Goal: Task Accomplishment & Management: Complete application form

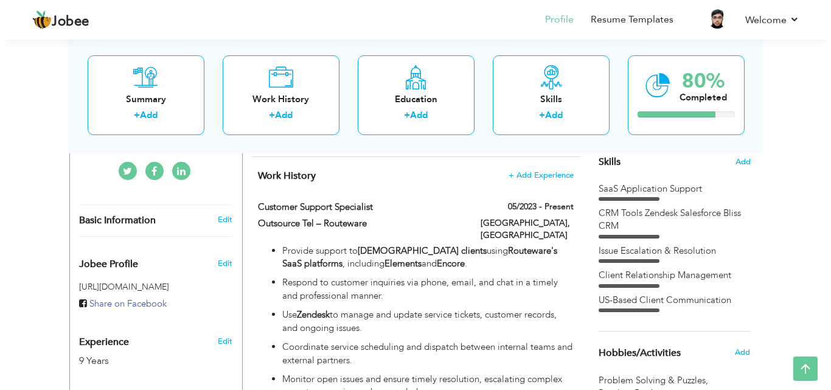
scroll to position [259, 0]
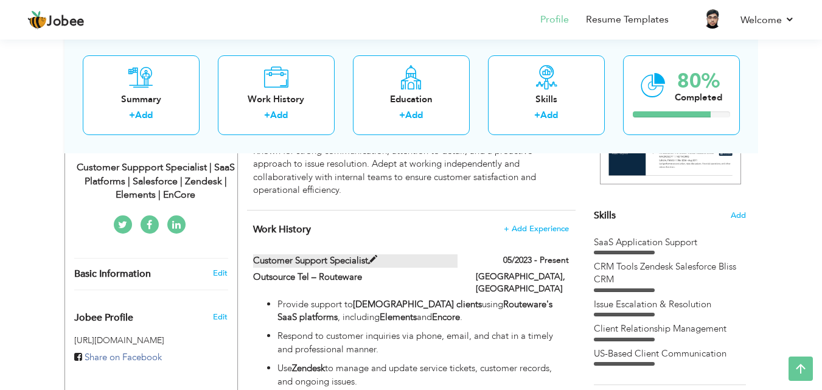
click at [333, 267] on label "Customer Support Specialist" at bounding box center [355, 260] width 204 height 13
type input "Customer Support Specialist"
type input "Outsource Tel – Routeware"
type input "05/2023"
type input "[GEOGRAPHIC_DATA]"
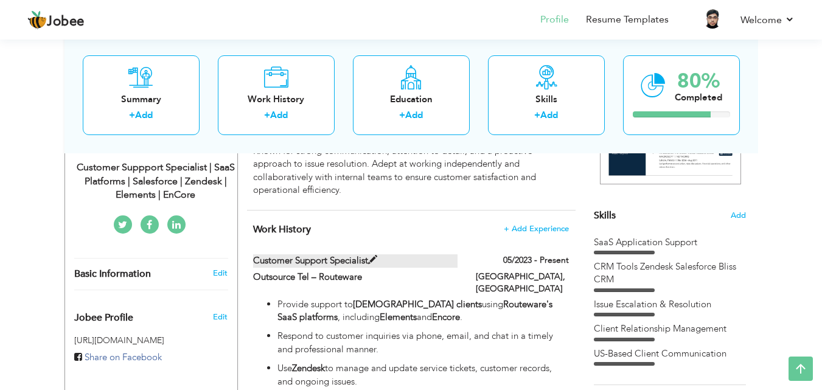
type input "[GEOGRAPHIC_DATA]"
checkbox input "true"
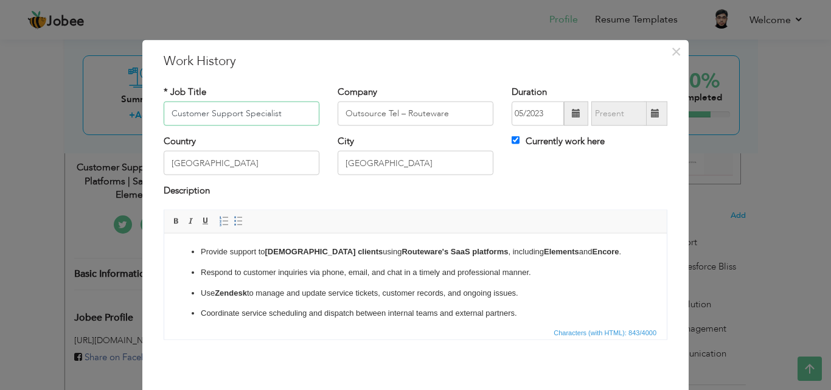
drag, startPoint x: 283, startPoint y: 112, endPoint x: 1, endPoint y: 101, distance: 281.8
click at [0, 105] on div "× Work History * Job Title Customer Support Specialist Company Outsource Tel – …" at bounding box center [415, 195] width 831 height 390
paste input "lient Success"
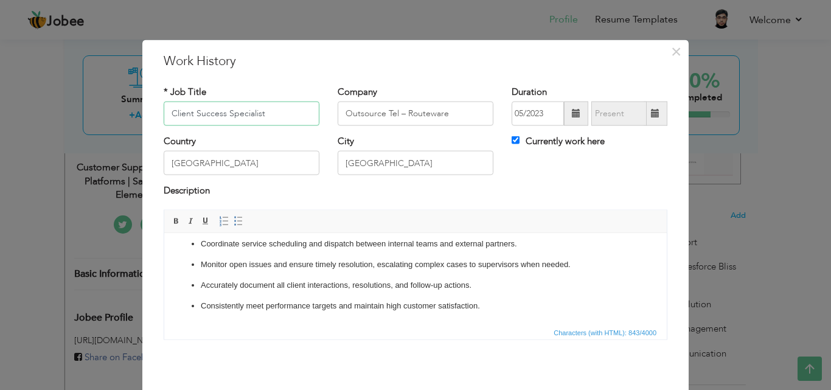
scroll to position [48, 0]
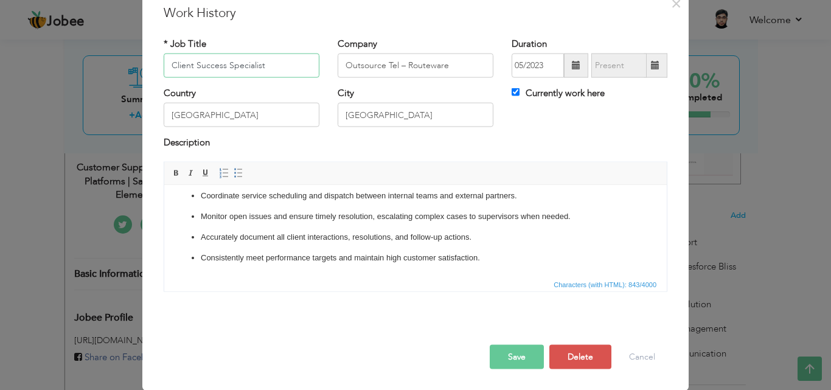
type input "Client Success Specialist"
click at [518, 359] on button "Save" at bounding box center [517, 356] width 54 height 24
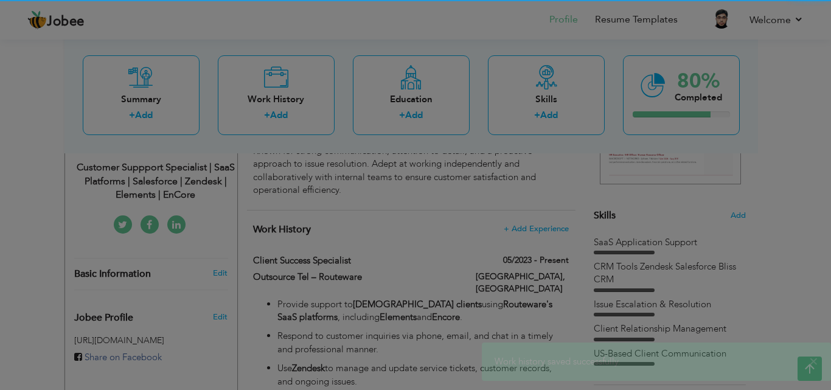
scroll to position [0, 0]
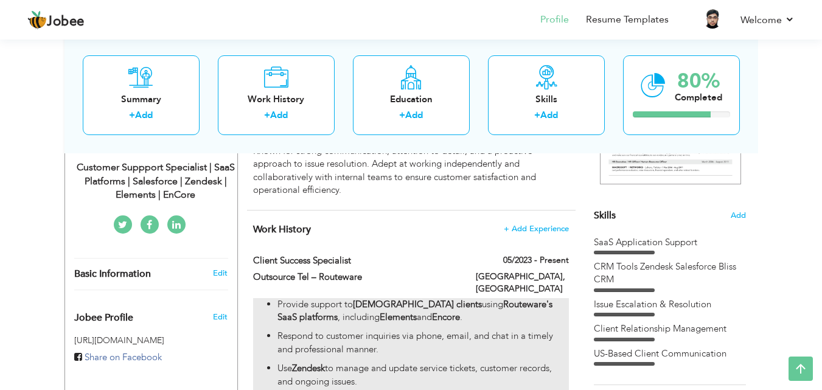
click at [355, 319] on p "Provide support to US-based clients using Routeware's SaaS platforms , includin…" at bounding box center [422, 311] width 291 height 26
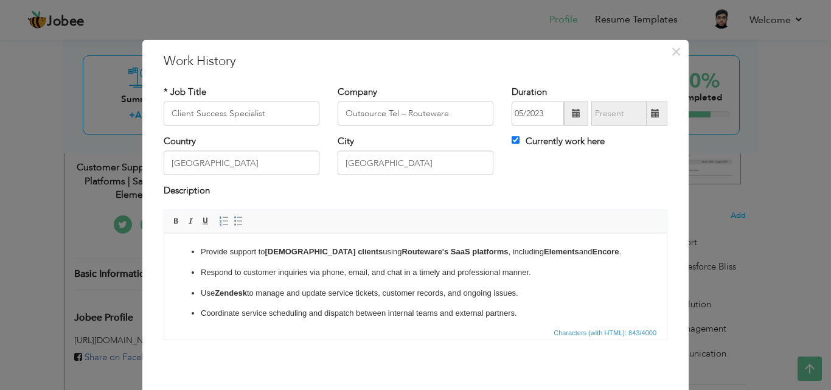
click at [331, 297] on p "Use Zendesk to manage and update service tickets, customer records, and ongoing…" at bounding box center [415, 292] width 429 height 13
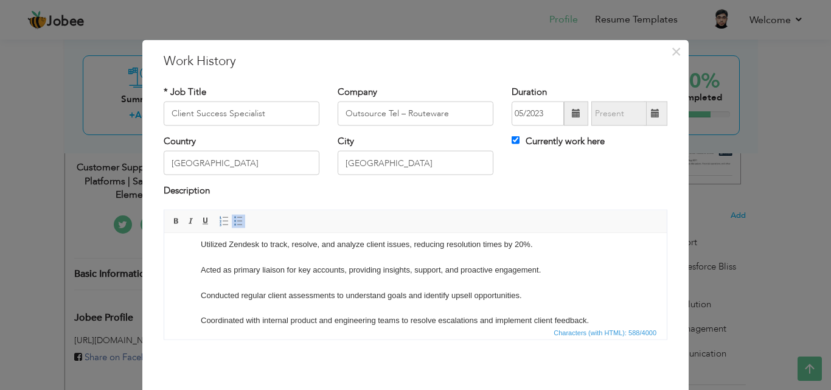
click at [319, 275] on p "Managed end-to-end client success for a Routeware SaaS platform, ensuring smoot…" at bounding box center [415, 263] width 429 height 126
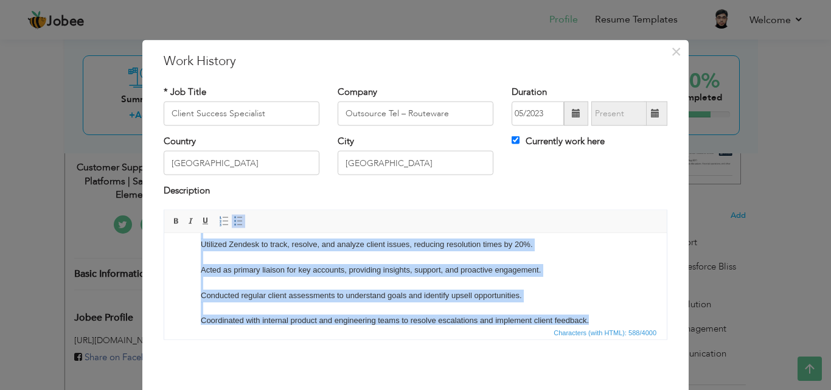
click at [234, 216] on span at bounding box center [239, 221] width 10 height 10
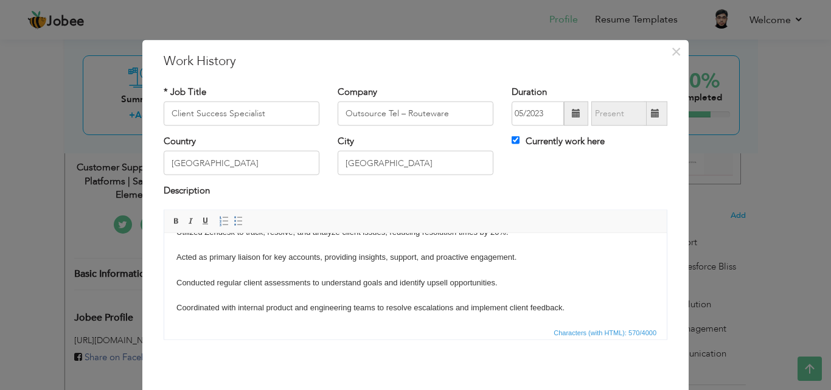
click at [262, 282] on p "Managed end-to-end client success for a Routeware SaaS platform, ensuring smoot…" at bounding box center [415, 257] width 478 height 114
click at [267, 272] on p "Managed end-to-end client success for a Routeware SaaS platform, ensuring smoot…" at bounding box center [415, 257] width 478 height 114
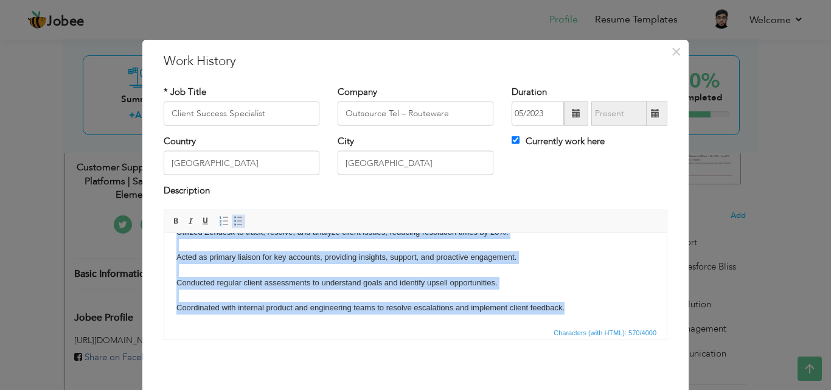
click at [234, 217] on span at bounding box center [239, 221] width 10 height 10
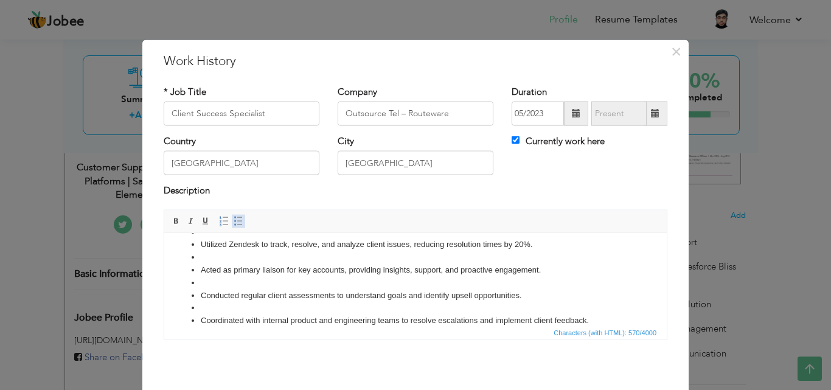
click at [234, 217] on span at bounding box center [239, 221] width 10 height 10
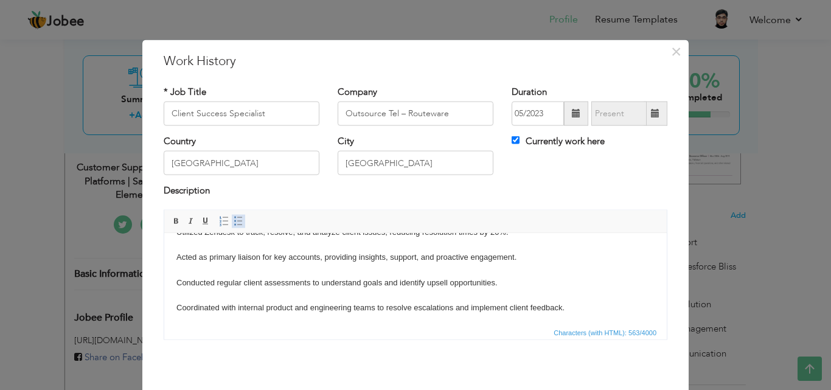
click at [234, 217] on span at bounding box center [239, 221] width 10 height 10
click at [244, 269] on li at bounding box center [415, 267] width 429 height 13
click at [224, 265] on body "Managed end-to-end client success for a Routeware SaaS platform, ensuring smoot…" at bounding box center [415, 255] width 478 height 114
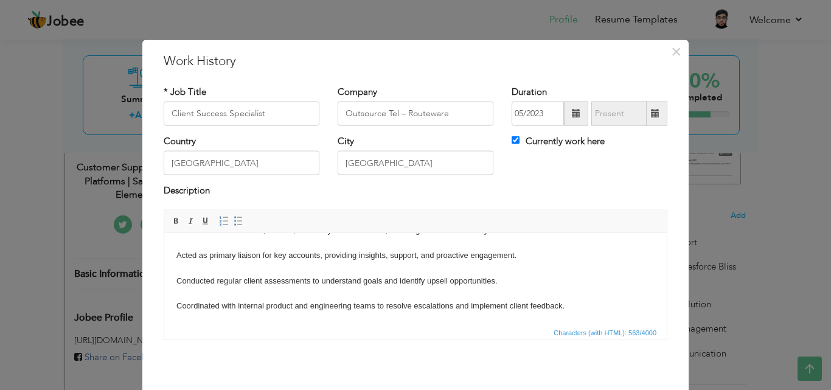
click at [272, 313] on html "Managed end-to-end client success for a Routeware SaaS platform, ensuring smoot…" at bounding box center [415, 255] width 502 height 138
click at [280, 280] on body "Managed end-to-end client success for a Routeware SaaS platform, ensuring smoot…" at bounding box center [415, 255] width 478 height 114
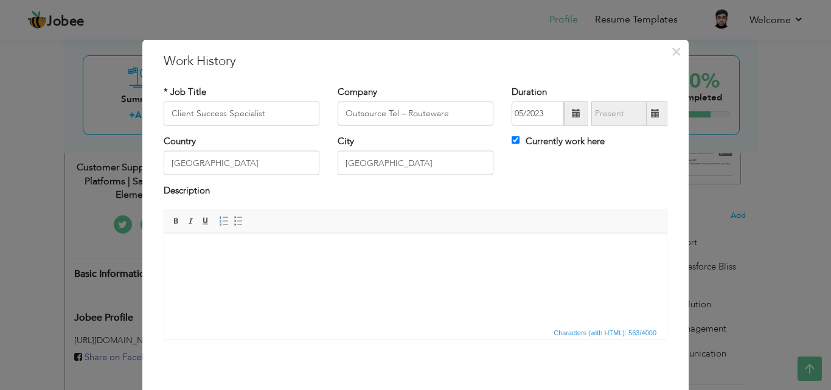
scroll to position [0, 0]
click at [271, 270] on html at bounding box center [415, 251] width 502 height 37
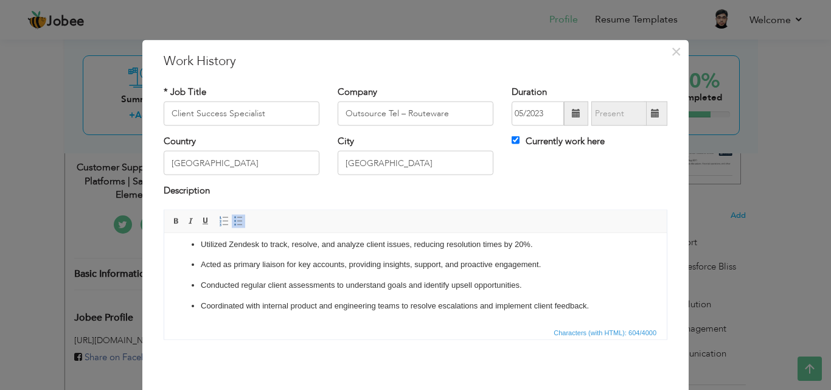
scroll to position [48, 0]
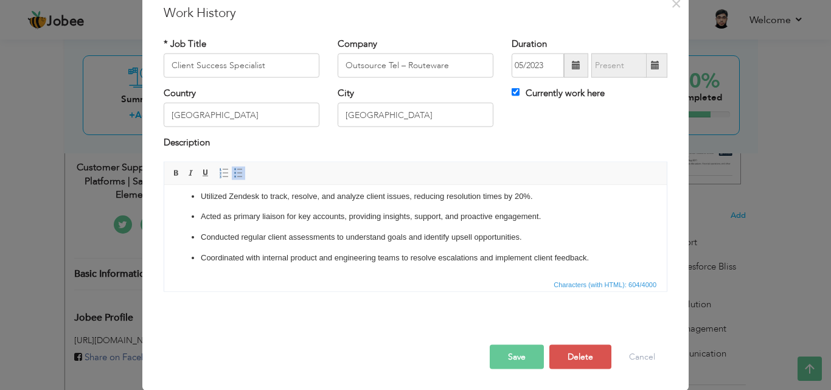
click at [505, 353] on button "Save" at bounding box center [517, 356] width 54 height 24
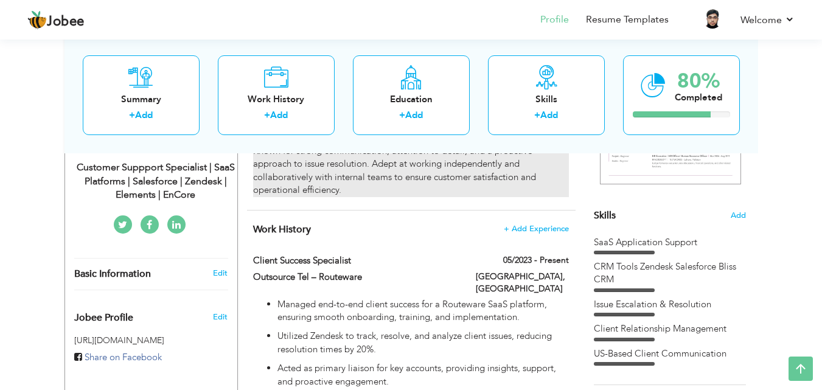
scroll to position [0, 0]
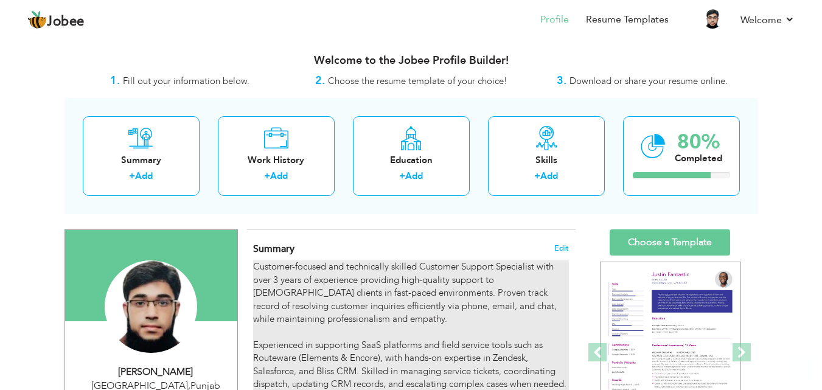
click at [394, 292] on div "Customer-focused and technically skilled Customer Support Specialist with over …" at bounding box center [410, 357] width 315 height 195
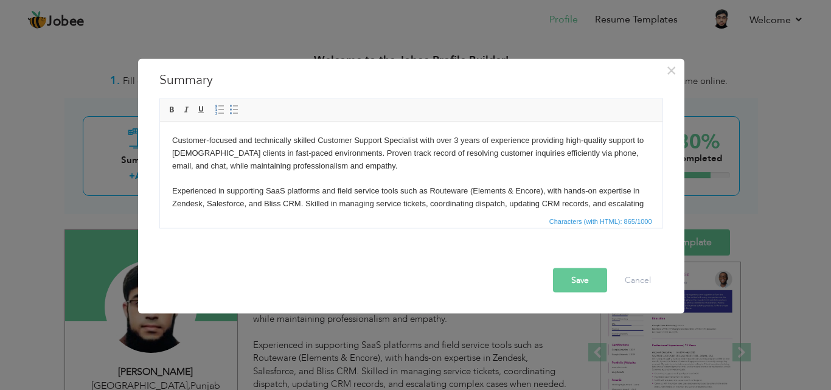
click at [415, 170] on body "Customer-focused and technically skilled Customer Support Specialist with over …" at bounding box center [410, 197] width 478 height 126
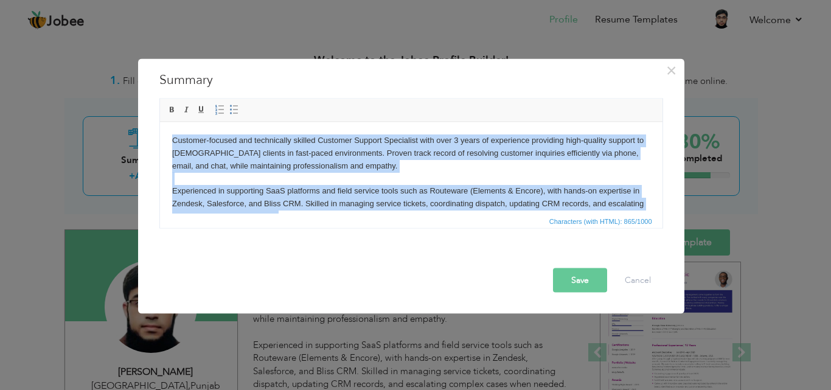
paste body
click at [415, 169] on body "Customer-focused and technically skilled Customer Support Specialist with over …" at bounding box center [410, 197] width 478 height 126
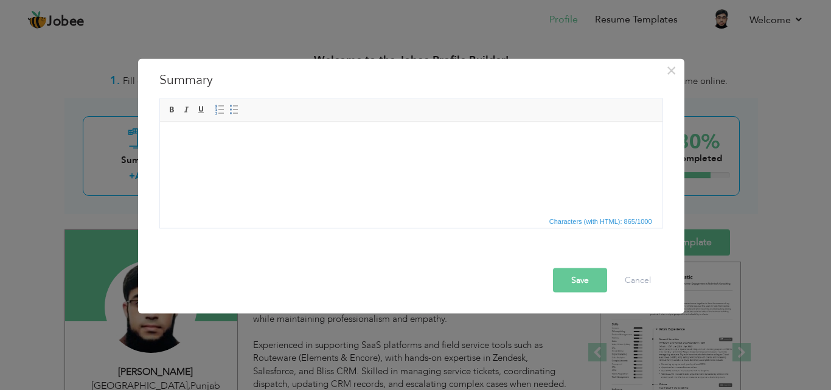
click at [358, 159] on html at bounding box center [410, 140] width 502 height 37
drag, startPoint x: 354, startPoint y: 171, endPoint x: 324, endPoint y: 170, distance: 30.5
click at [324, 159] on html at bounding box center [410, 140] width 502 height 37
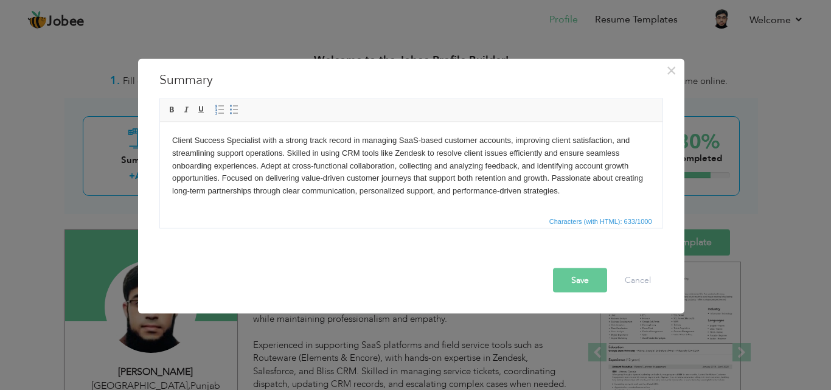
click at [570, 283] on button "Save" at bounding box center [580, 280] width 54 height 24
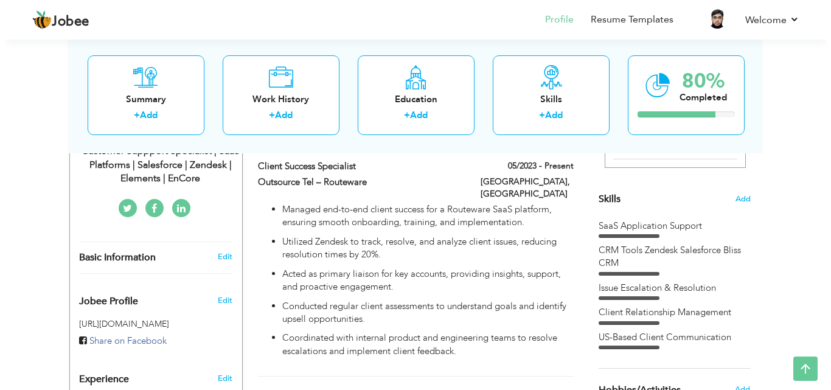
scroll to position [263, 0]
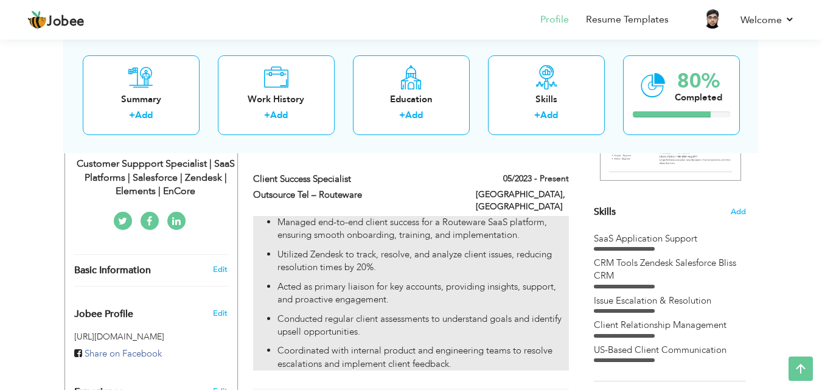
click at [339, 280] on p "Acted as primary liaison for key accounts, providing insights, support, and pro…" at bounding box center [422, 293] width 291 height 26
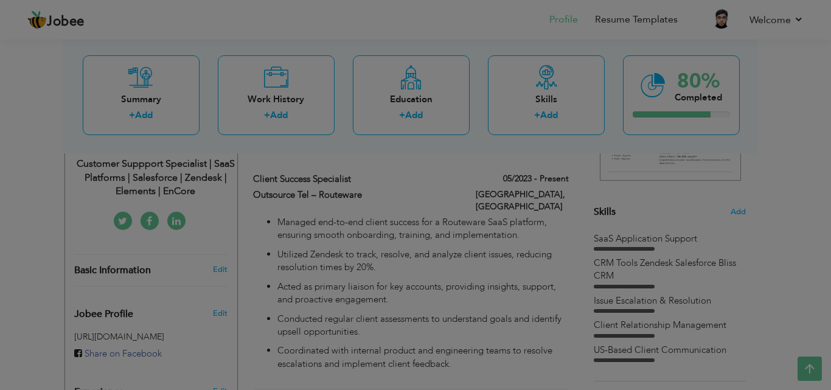
scroll to position [0, 0]
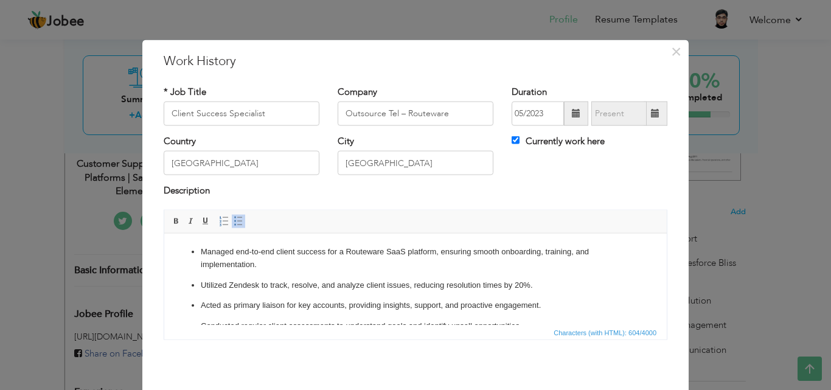
click at [342, 263] on p "Managed end-to-end client success for a Routeware SaaS platform, ensuring smoot…" at bounding box center [415, 258] width 429 height 26
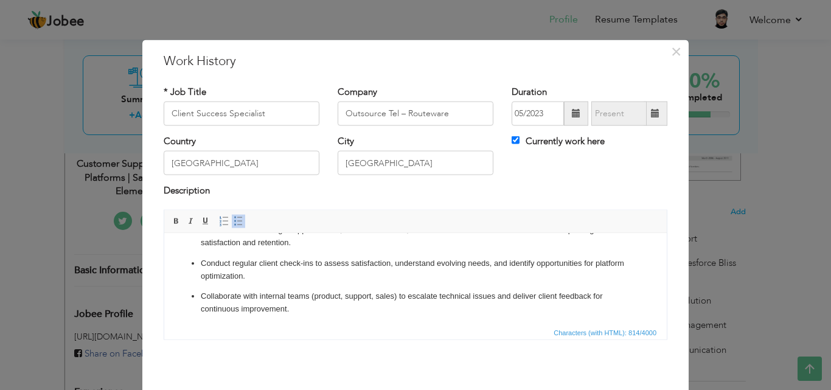
scroll to position [91, 0]
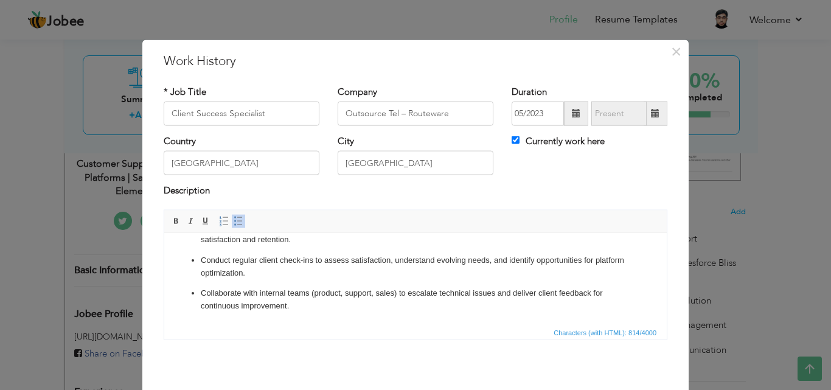
click at [393, 292] on p "Collaborate with internal teams (product, support, sales) to escalate technical…" at bounding box center [415, 299] width 429 height 26
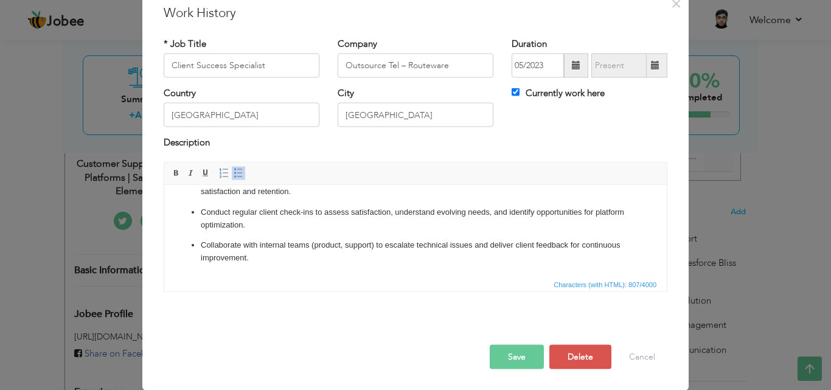
click at [516, 358] on button "Save" at bounding box center [517, 356] width 54 height 24
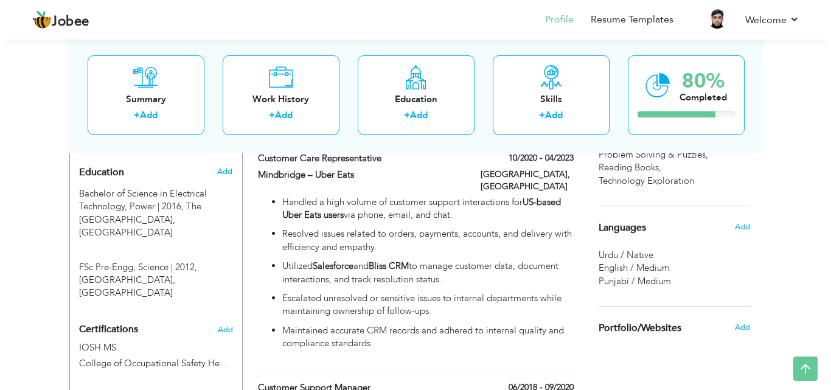
scroll to position [543, 0]
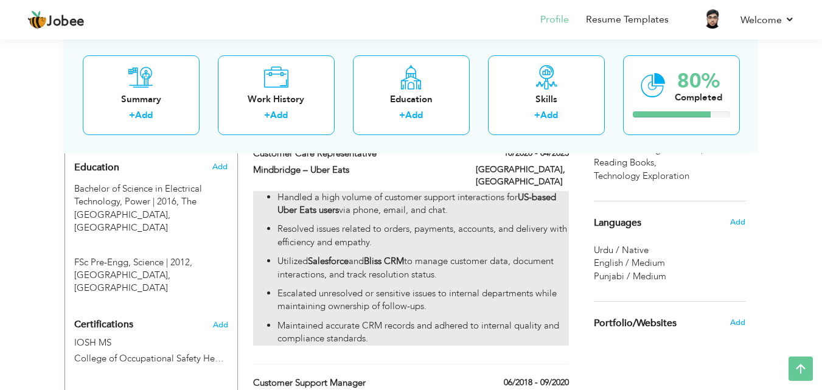
click at [401, 227] on ul "Handled a high volume of customer support interactions for US-based Uber Eats u…" at bounding box center [410, 268] width 315 height 154
type input "Customer Care Representative"
type input "Mindbridge – Uber Eats"
type input "10/2020"
type input "04/2023"
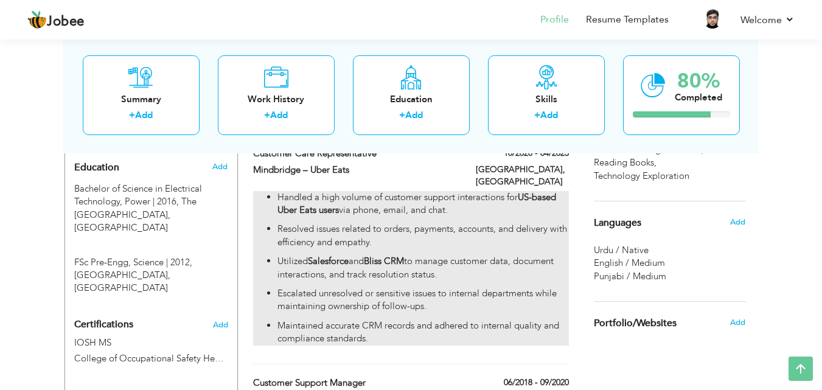
checkbox input "false"
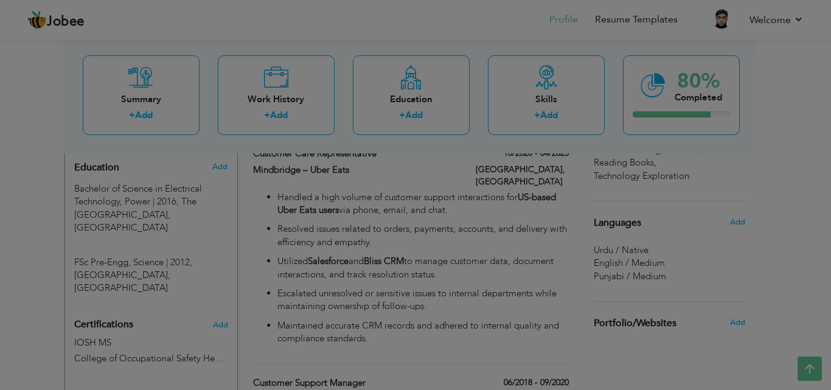
scroll to position [0, 0]
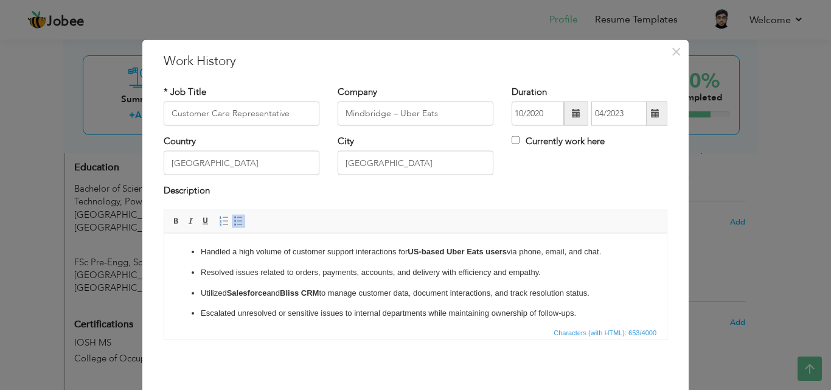
click at [329, 286] on p "Utilized Salesforce and Bliss CRM to manage customer data, document interaction…" at bounding box center [415, 292] width 429 height 13
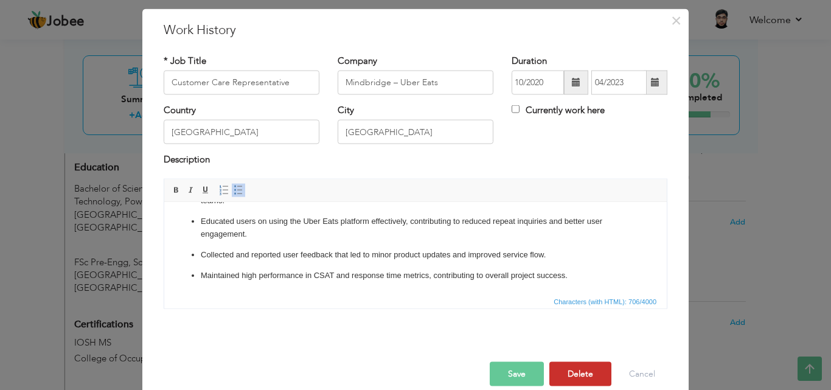
scroll to position [48, 0]
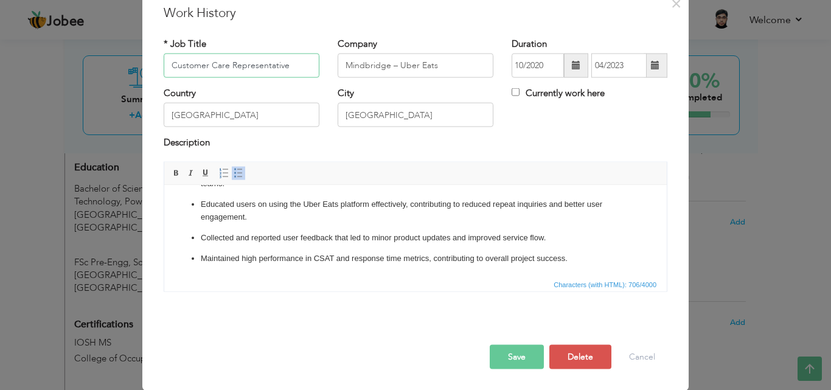
drag, startPoint x: 289, startPoint y: 71, endPoint x: 139, endPoint y: 60, distance: 151.2
click at [142, 66] on div "× Work History * Job Title Customer Care Representative Company Mindbridge – Ub…" at bounding box center [415, 190] width 546 height 398
type input "Client Support Executive"
click at [510, 348] on button "Save" at bounding box center [517, 356] width 54 height 24
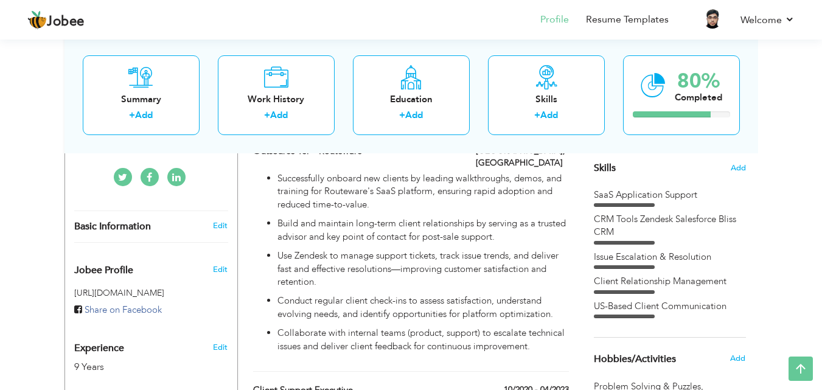
scroll to position [309, 0]
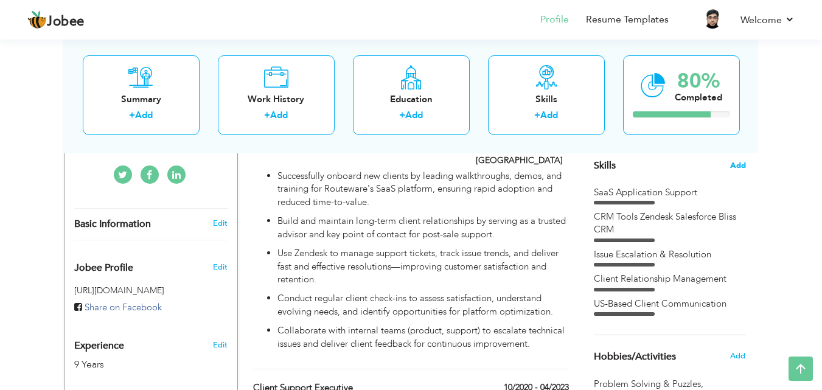
click at [741, 170] on span "Add" at bounding box center [738, 166] width 16 height 12
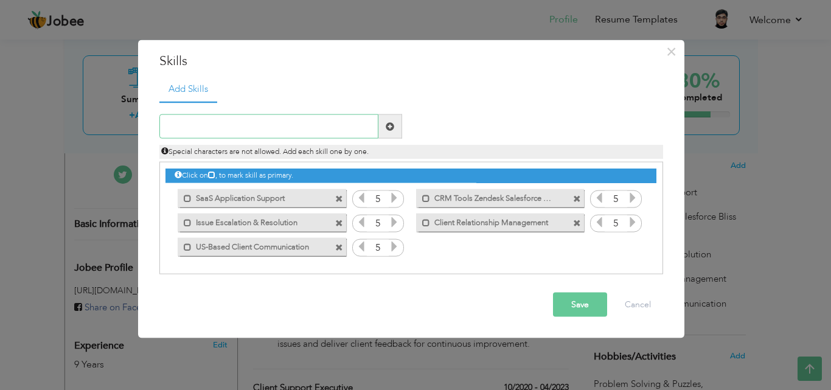
click at [321, 131] on input "text" at bounding box center [268, 126] width 219 height 24
click at [337, 129] on input "text" at bounding box center [268, 126] width 219 height 24
click at [307, 122] on input "text" at bounding box center [268, 126] width 219 height 24
paste input "Client Onboarding & Training"
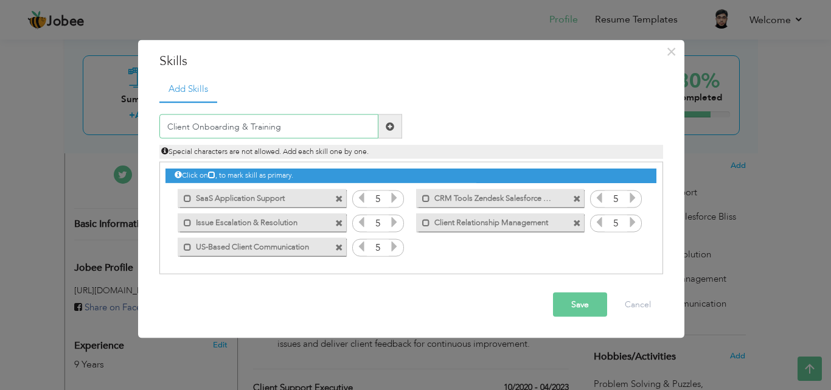
type input "Client Onboarding & Training"
click at [392, 128] on span at bounding box center [390, 126] width 9 height 9
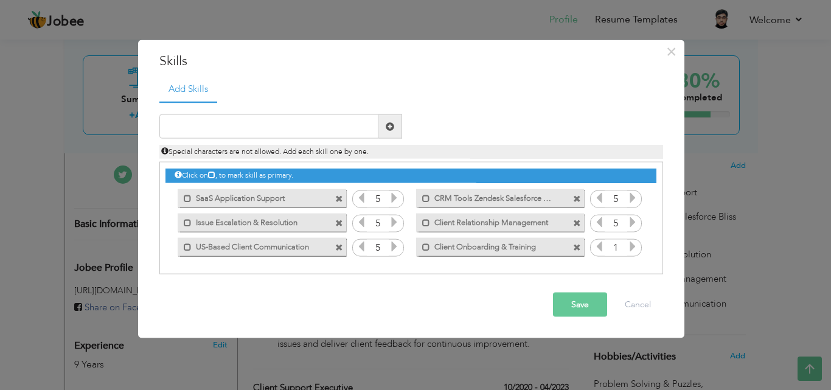
click at [578, 198] on span at bounding box center [577, 199] width 8 height 8
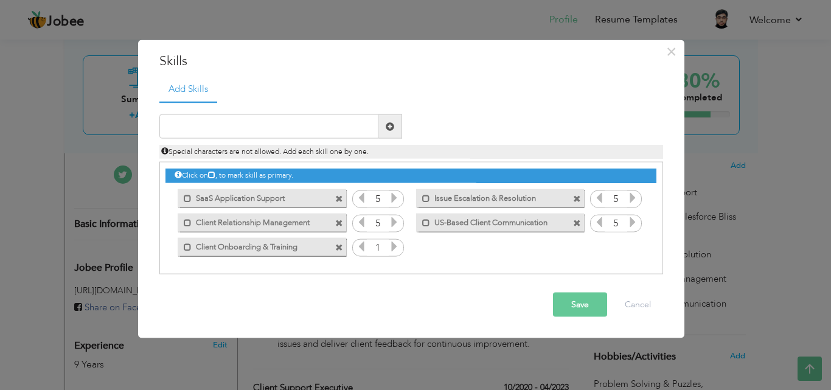
click at [578, 196] on span at bounding box center [577, 199] width 8 height 8
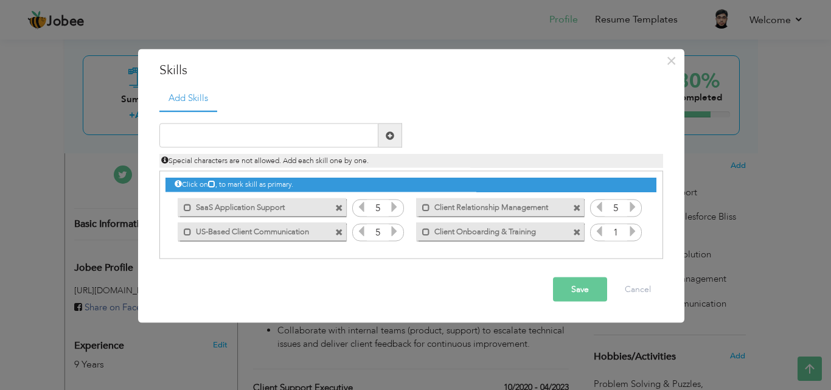
click at [342, 209] on span at bounding box center [339, 208] width 8 height 8
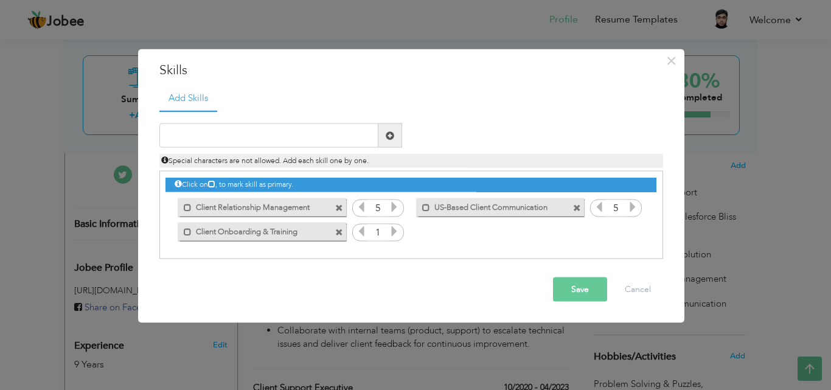
click at [342, 209] on span at bounding box center [339, 208] width 8 height 8
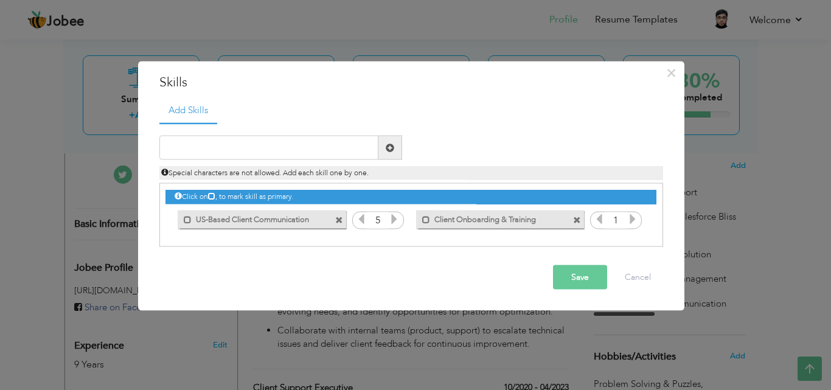
click at [340, 220] on span at bounding box center [339, 220] width 8 height 8
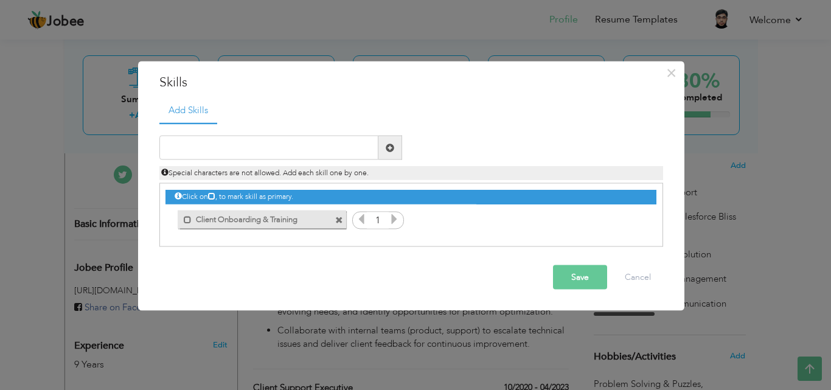
click at [392, 219] on icon at bounding box center [394, 218] width 11 height 11
click at [392, 218] on icon at bounding box center [394, 218] width 11 height 11
click at [391, 217] on icon at bounding box center [394, 218] width 11 height 11
click at [391, 216] on icon at bounding box center [394, 218] width 11 height 11
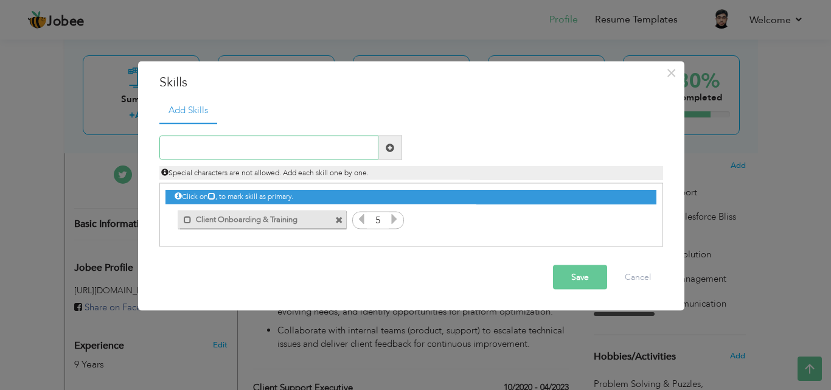
click at [294, 146] on input "text" at bounding box center [268, 148] width 219 height 24
paste input "Client Onboarding & Training"
drag, startPoint x: 230, startPoint y: 147, endPoint x: 157, endPoint y: 147, distance: 72.4
click at [157, 147] on div "Client Onboarding & Training" at bounding box center [280, 148] width 261 height 24
paste input "ustomer Relationship Management"
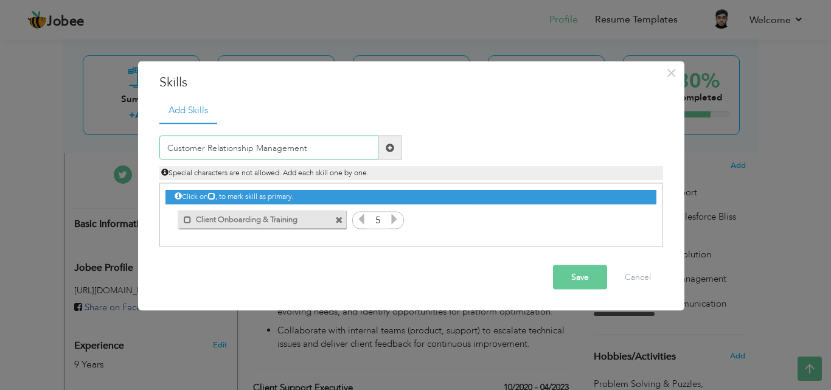
type input "Customer Relationship Management"
click at [382, 148] on span at bounding box center [390, 148] width 24 height 24
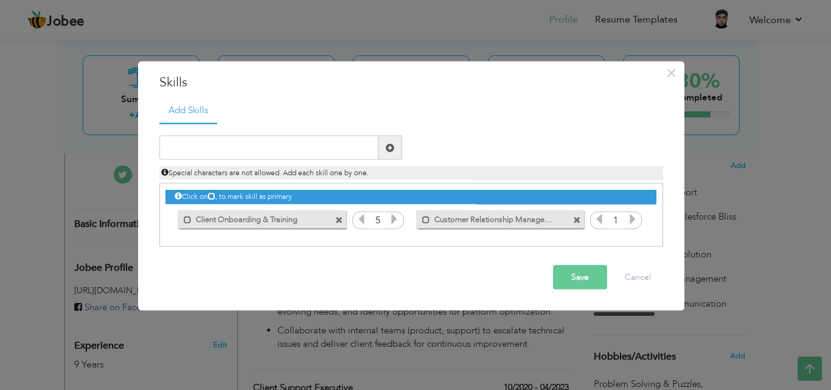
click at [626, 217] on input "1" at bounding box center [615, 220] width 22 height 17
click at [626, 216] on input "1" at bounding box center [615, 220] width 22 height 17
click at [627, 216] on icon at bounding box center [632, 218] width 11 height 11
click at [632, 218] on icon at bounding box center [632, 218] width 11 height 11
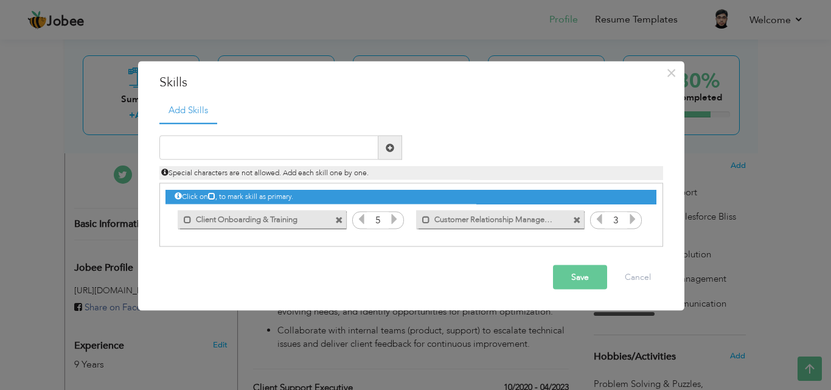
click at [632, 218] on icon at bounding box center [632, 218] width 11 height 11
click at [316, 151] on input "text" at bounding box center [268, 148] width 219 height 24
paste input "SaaS Customer Success"
type input "SaaS Customer Success"
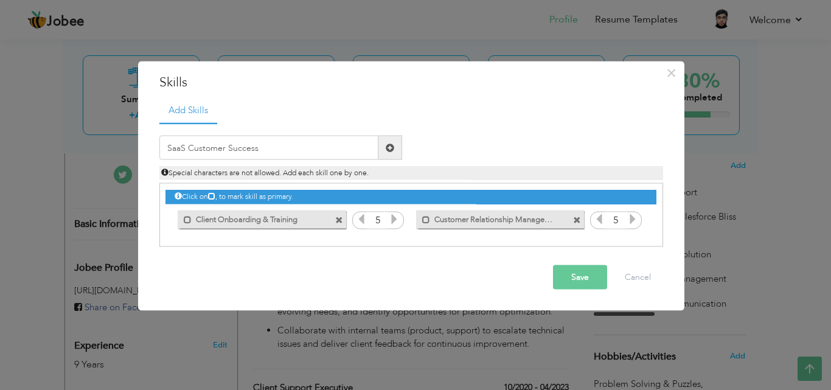
click at [398, 148] on span at bounding box center [390, 148] width 24 height 24
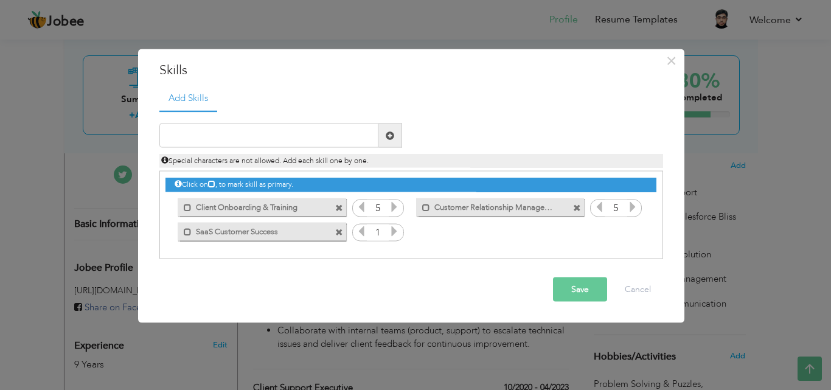
click at [397, 233] on icon at bounding box center [394, 231] width 11 height 11
click at [396, 232] on icon at bounding box center [394, 231] width 11 height 11
drag, startPoint x: 396, startPoint y: 232, endPoint x: 432, endPoint y: 231, distance: 35.9
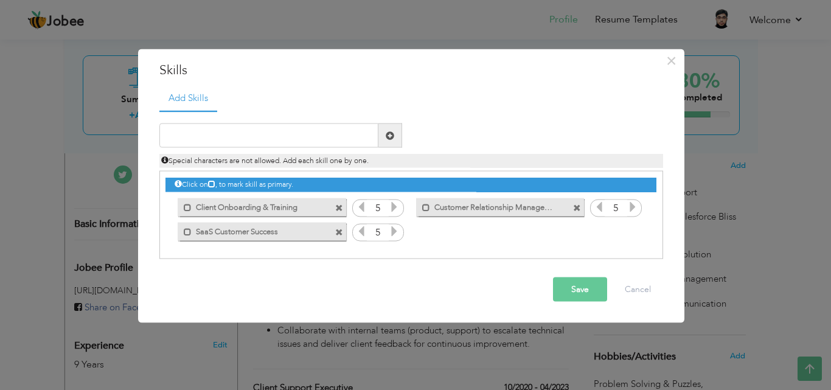
click at [396, 232] on icon at bounding box center [394, 231] width 11 height 11
click at [290, 130] on input "text" at bounding box center [268, 135] width 219 height 24
paste input "CRM Tools (Zendesk, etc.)"
click at [249, 136] on input "CRM Tools (Zendesk, etc.)" at bounding box center [268, 135] width 219 height 24
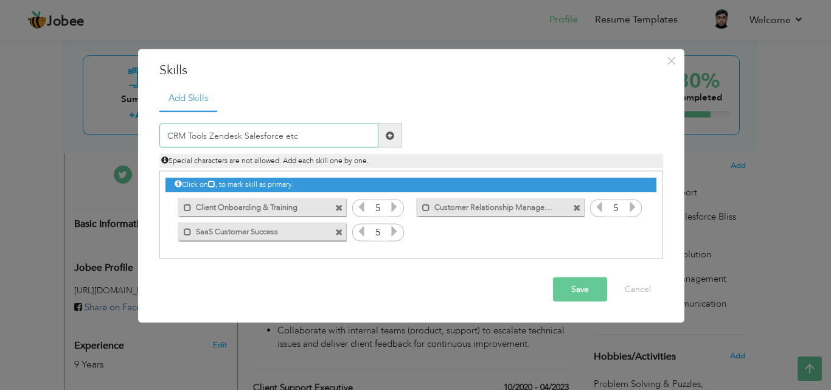
type input "CRM Tools Zendesk Salesforce etc"
click at [394, 142] on span at bounding box center [390, 135] width 24 height 24
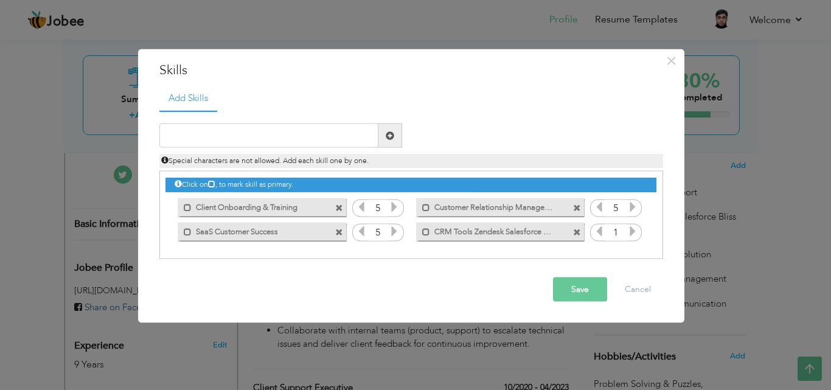
click at [634, 231] on icon at bounding box center [632, 231] width 11 height 11
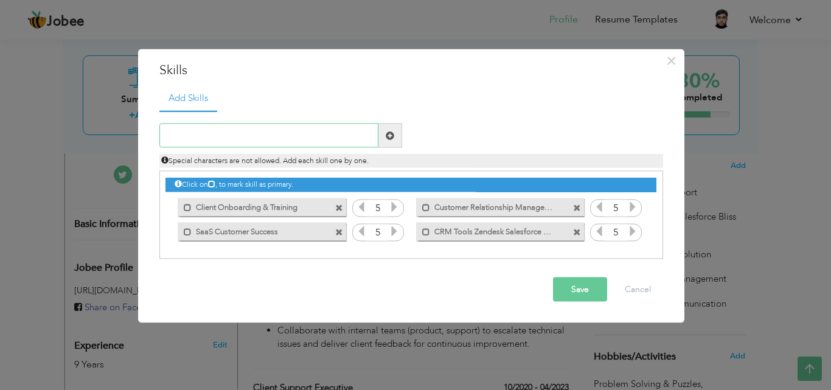
click at [252, 137] on input "text" at bounding box center [268, 135] width 219 height 24
paste input "Client Retention & Churn Reduction"
type input "Client Retention & Churn Reduction"
click at [395, 140] on span at bounding box center [390, 135] width 24 height 24
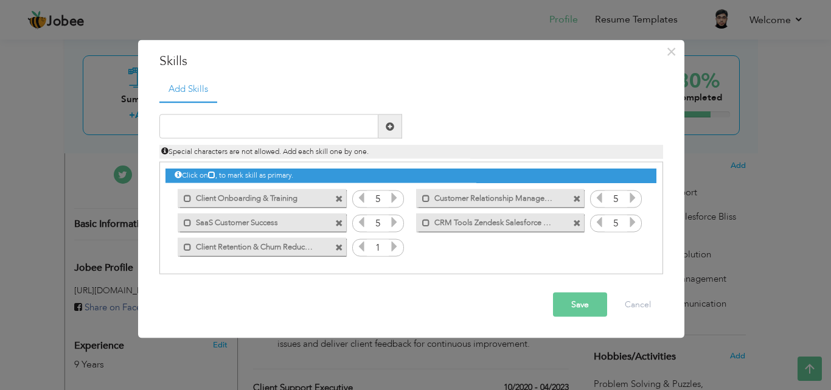
click at [392, 248] on icon at bounding box center [394, 246] width 11 height 11
click at [392, 247] on icon at bounding box center [394, 246] width 11 height 11
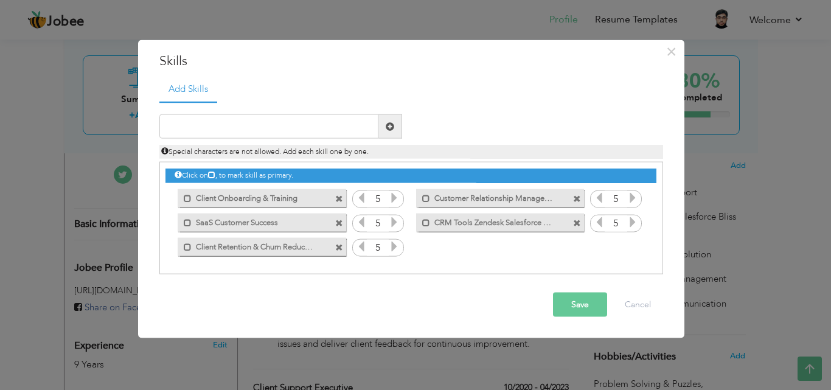
click at [585, 305] on button "Save" at bounding box center [580, 304] width 54 height 24
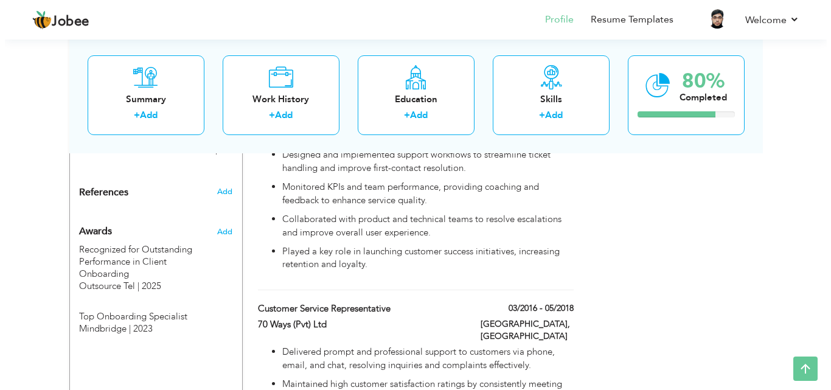
scroll to position [872, 0]
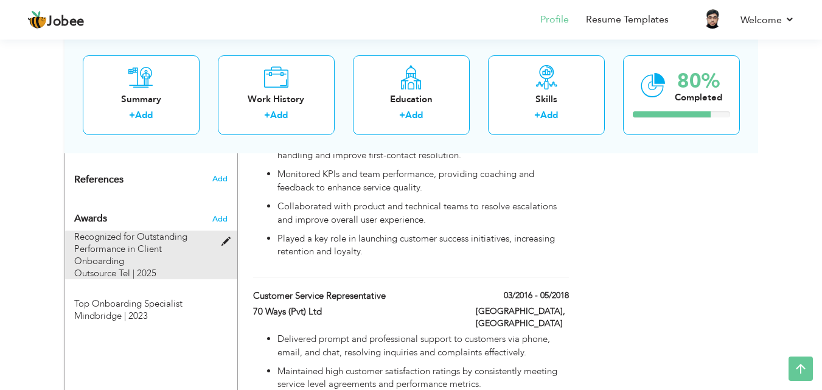
drag, startPoint x: 164, startPoint y: 237, endPoint x: 92, endPoint y: 202, distance: 80.0
click at [92, 230] on div "Recognized for Outstanding Performance in Client Onboarding Outsource Tel | 2025" at bounding box center [143, 254] width 139 height 49
type input "Recognized for Outstanding Performance in Client Onboarding"
type input "Outsource Tel"
type input "2025"
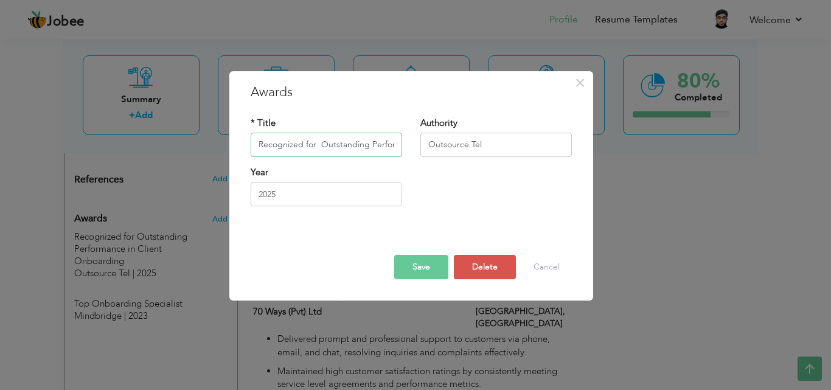
scroll to position [0, 108]
click at [373, 139] on input "Recognized for Outstanding Performance in Client Onboarding" at bounding box center [326, 145] width 151 height 24
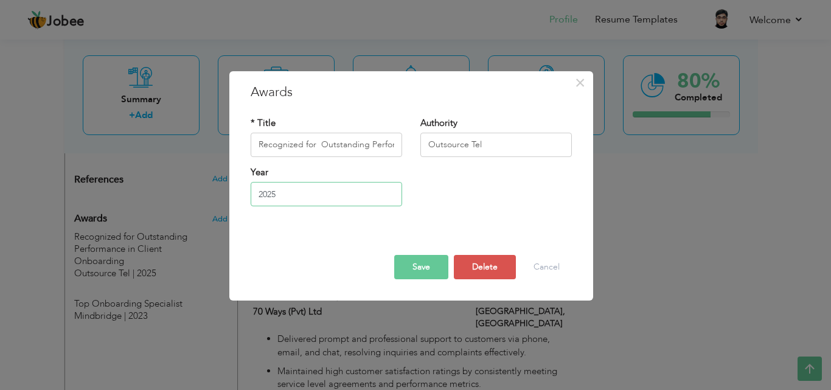
click at [306, 192] on input "2025" at bounding box center [326, 194] width 151 height 24
click at [446, 207] on div "Year 2025" at bounding box center [410, 190] width 339 height 49
click at [314, 148] on input "Recognized for Outstanding Performance in Client Onboarding" at bounding box center [326, 145] width 151 height 24
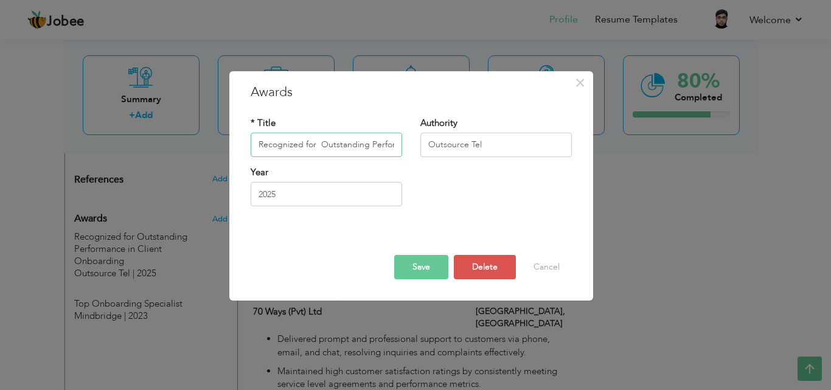
click at [313, 147] on input "Recognized for Outstanding Performance in Client Onboarding" at bounding box center [326, 145] width 151 height 24
paste input "Awarded for Excellence in Customer Satisfaction on Routeware Project"
click at [425, 271] on button "Save" at bounding box center [421, 267] width 54 height 24
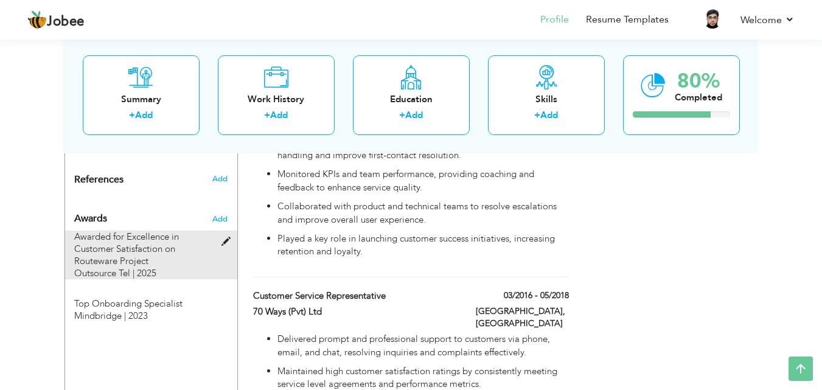
click at [132, 230] on span "Awarded for Excellence in Customer Satisfaction on Routeware Project" at bounding box center [126, 248] width 105 height 36
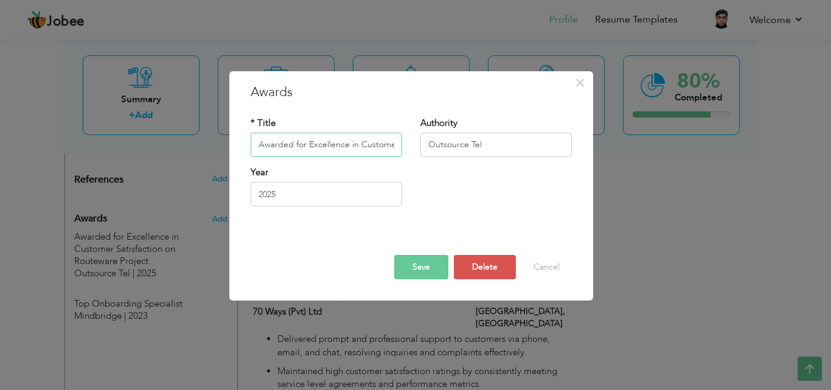
scroll to position [0, 130]
click at [303, 145] on input "Awarded for Excellence in Customer Satisfaction on Routeware Project" at bounding box center [326, 145] width 151 height 24
click at [303, 144] on input "Awarded for Excellence in Customer Satisfaction on Routeware Project" at bounding box center [326, 145] width 151 height 24
paste input "Commended for Successfully Retaining High-Risk Clients"
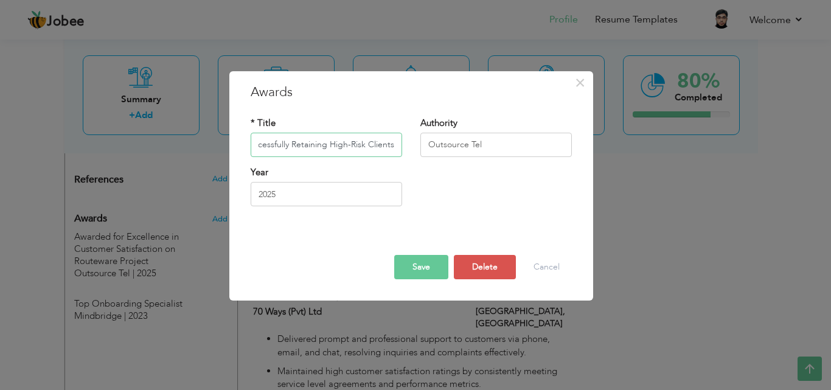
scroll to position [0, 78]
click at [416, 264] on button "Save" at bounding box center [421, 267] width 54 height 24
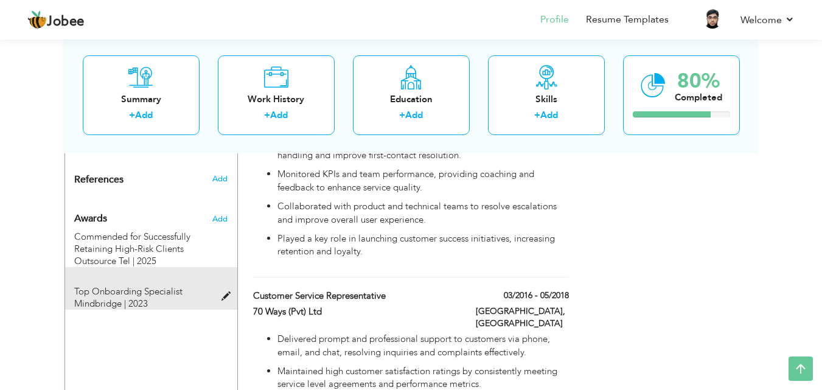
click at [114, 285] on span "Top Onboarding Specialist" at bounding box center [128, 291] width 108 height 12
type input "Top Onboarding Specialist"
type input "Mindbridge"
type input "2023"
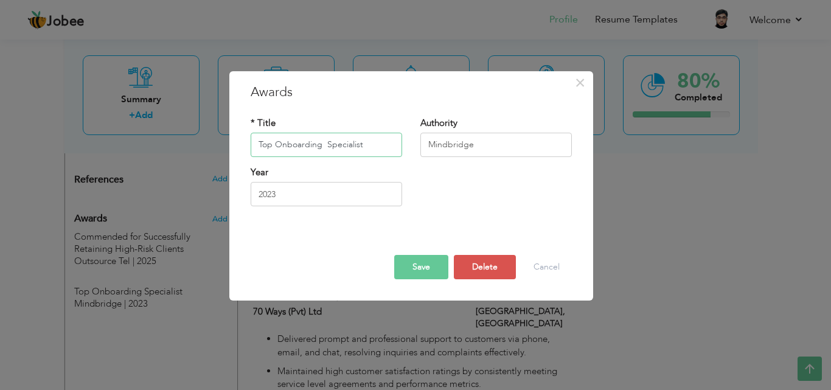
drag, startPoint x: 366, startPoint y: 140, endPoint x: 379, endPoint y: 132, distance: 15.3
click at [254, 137] on input "Top Onboarding Specialist" at bounding box center [326, 145] width 151 height 24
paste input "Awarded for Excellence in Customer Satisfaction on Routeware Projec"
drag, startPoint x: 372, startPoint y: 139, endPoint x: 389, endPoint y: 144, distance: 17.7
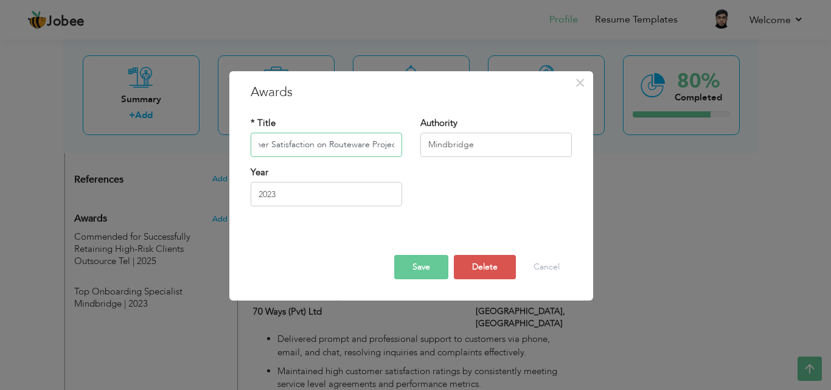
click at [389, 144] on input "Awarded for Excellence in Customer Satisfaction on Routeware Project" at bounding box center [326, 145] width 151 height 24
drag, startPoint x: 327, startPoint y: 147, endPoint x: 389, endPoint y: 147, distance: 61.4
click at [389, 147] on input "Awarded for Excellence in Customer Satisfaction on Routeware Project" at bounding box center [326, 145] width 151 height 24
click at [365, 147] on input "Awarded for Excellence in Customer Satisfaction on Routeware Project" at bounding box center [326, 145] width 151 height 24
drag, startPoint x: 365, startPoint y: 145, endPoint x: 323, endPoint y: 141, distance: 42.8
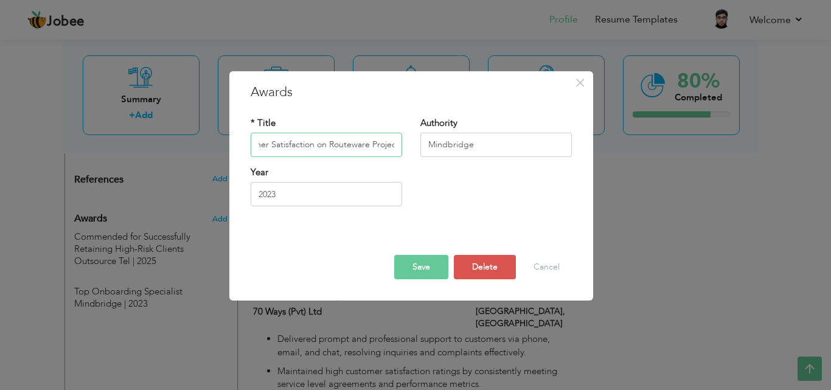
click at [323, 141] on input "Awarded for Excellence in Customer Satisfaction on Routeware Project" at bounding box center [326, 145] width 151 height 24
drag, startPoint x: 398, startPoint y: 144, endPoint x: 412, endPoint y: 144, distance: 14.0
click at [412, 144] on div "* Title Awarded for Excellence in Customer Satisfaction on Uber Eats Project Au…" at bounding box center [410, 141] width 339 height 49
type input "Awarded for Excellence in Customer Satisfaction on Uber Eats Project"
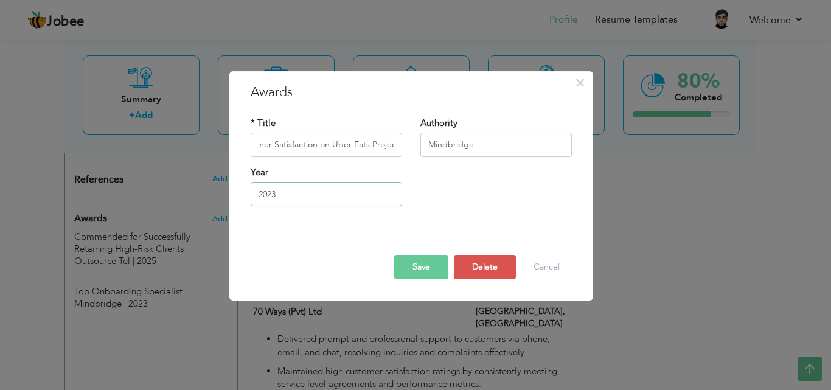
click at [287, 204] on input "2023" at bounding box center [326, 194] width 151 height 24
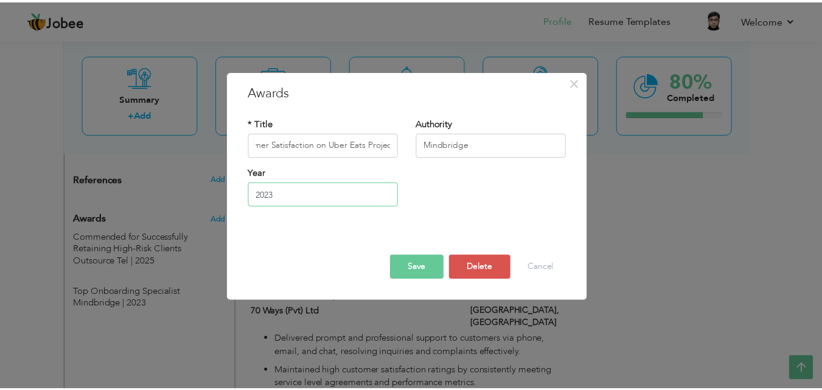
scroll to position [0, 0]
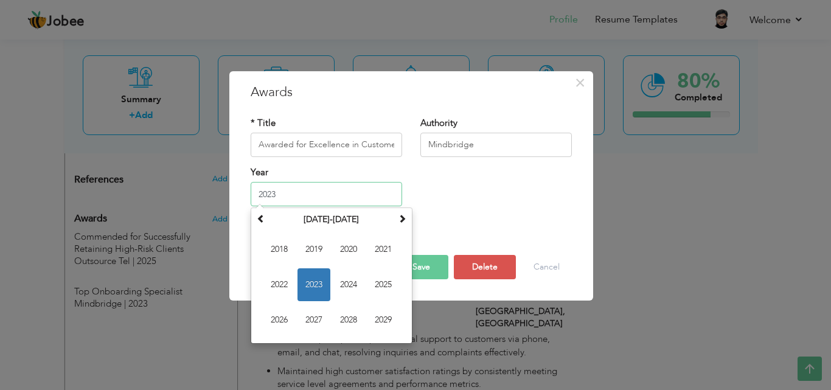
click at [283, 281] on span "2022" at bounding box center [279, 284] width 33 height 33
type input "2022"
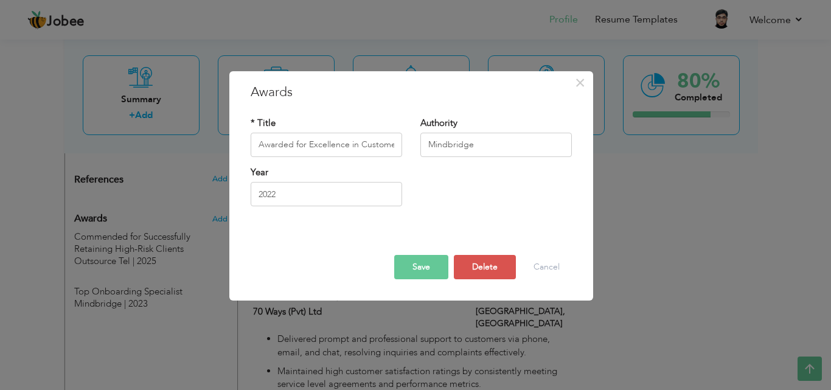
click at [412, 266] on button "Save" at bounding box center [421, 267] width 54 height 24
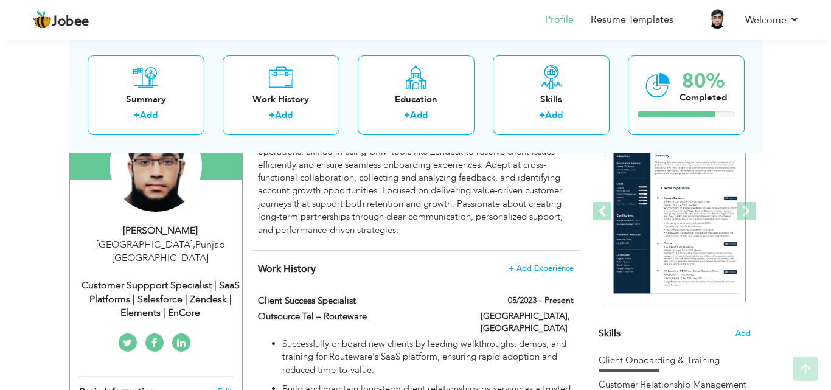
scroll to position [166, 0]
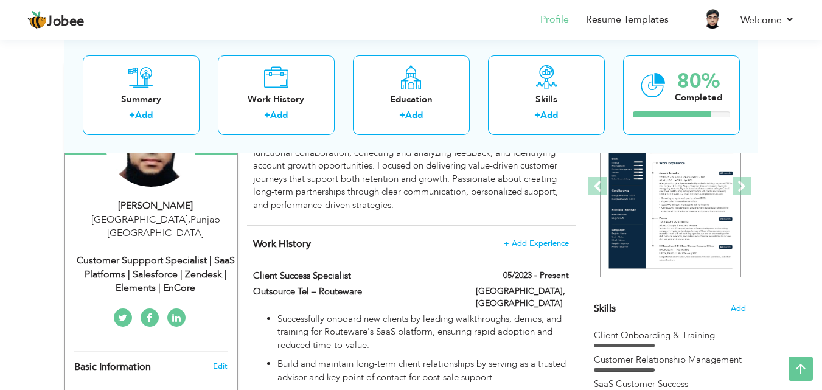
click at [195, 254] on div "Customer Suppport Specialist | SaaS Platforms | Salesforce | Zendesk | Elements…" at bounding box center [155, 275] width 163 height 42
type input "Hassan"
type input "Mahmood"
type input "03104188113"
select select "number:166"
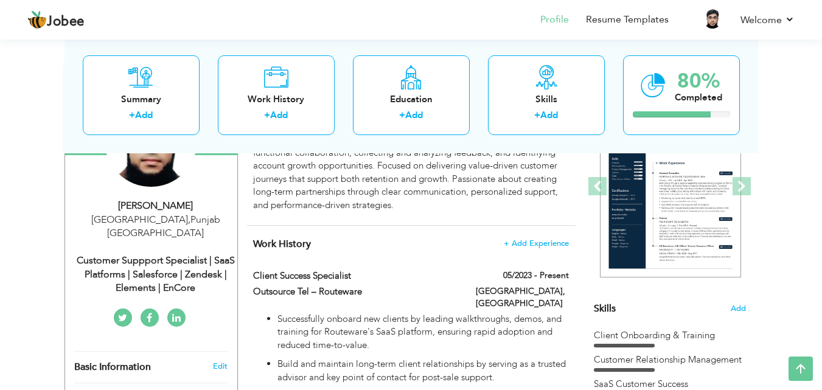
type input "Punjab"
type input "Lahore"
select select "number:11"
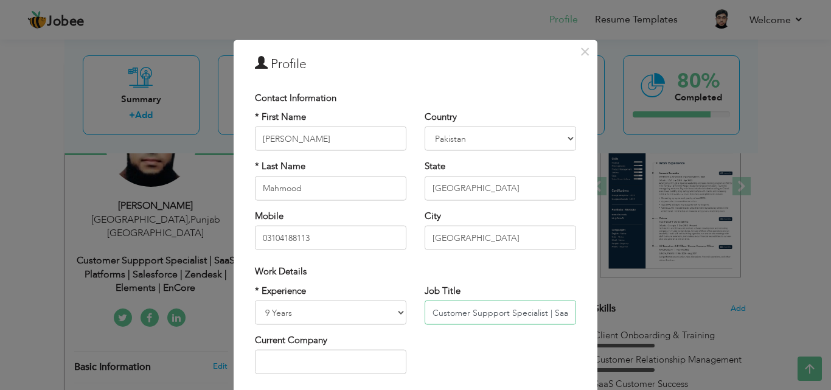
click at [448, 312] on input "Customer Suppport Specialist | SaaS Platforms | Salesforce | Zendesk | Elements…" at bounding box center [499, 312] width 151 height 24
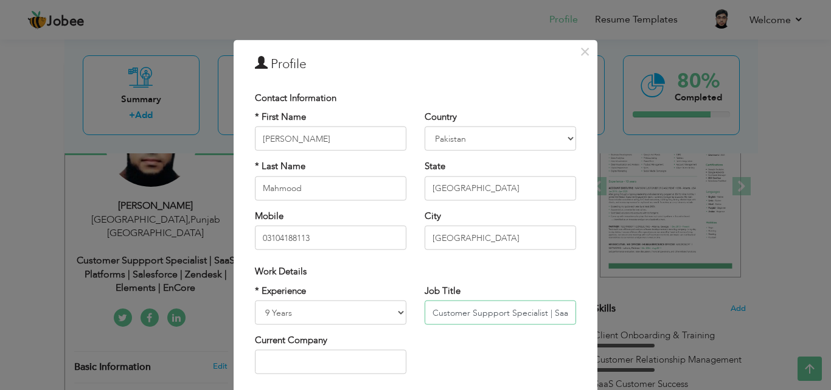
click at [483, 318] on input "Customer Suppport Specialist | SaaS Platforms | Salesforce | Zendesk | Elements…" at bounding box center [499, 312] width 151 height 24
click at [484, 317] on input "Customer Suppport Specialist | SaaS Platforms | Salesforce | Zendesk | Elements…" at bounding box center [499, 312] width 151 height 24
paste input "lient Success Specialist | SaaS Projects | Zendesk | Customer Retention | Clien…"
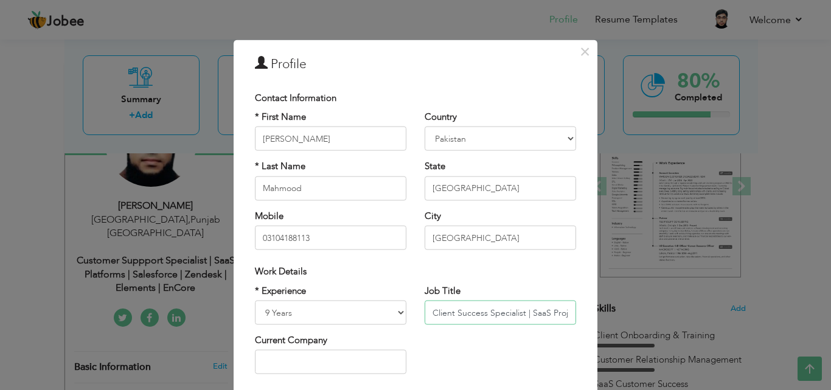
drag, startPoint x: 494, startPoint y: 320, endPoint x: 364, endPoint y: 320, distance: 129.5
click at [364, 320] on div "* Experience Entry Level Less than 1 Year 1 Year 2 Years 3 Years 4 Years 5 Year…" at bounding box center [415, 333] width 339 height 99
type input "Client Success Specialist | SaaS Projects | Zendesk | Customer Retention | Clie…"
click at [480, 336] on div "* Experience Entry Level Less than 1 Year 1 Year 2 Years 3 Years 4 Years 5 Year…" at bounding box center [415, 333] width 339 height 99
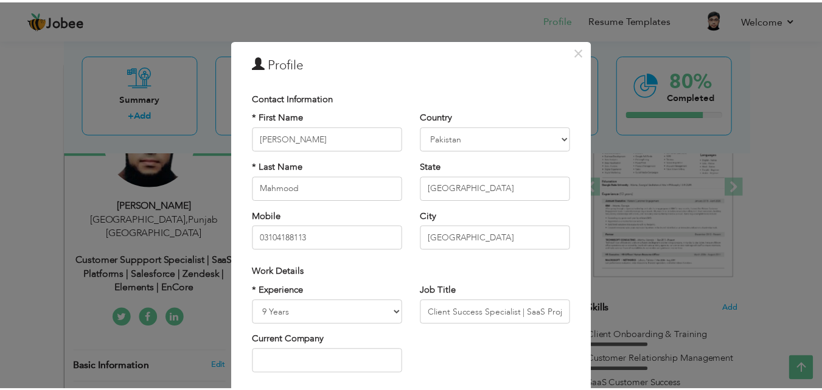
scroll to position [159, 0]
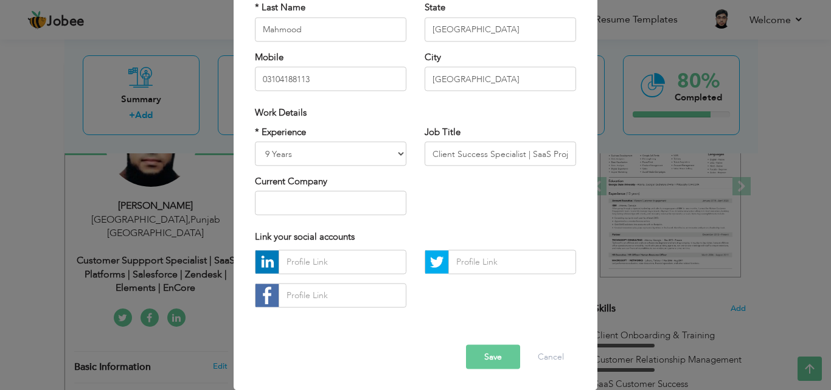
click at [499, 356] on button "Save" at bounding box center [493, 356] width 54 height 24
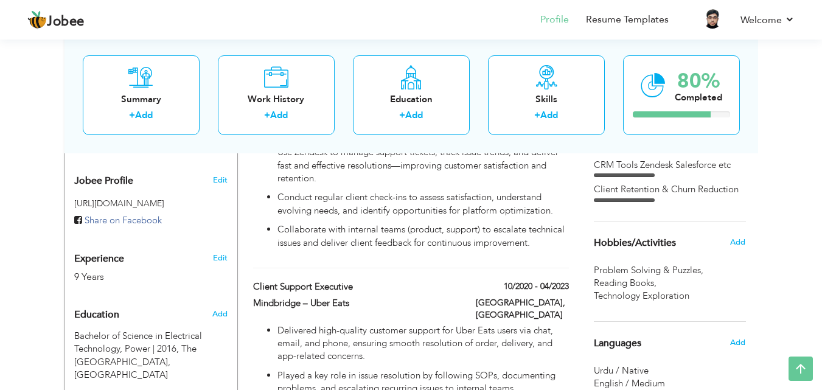
scroll to position [0, 0]
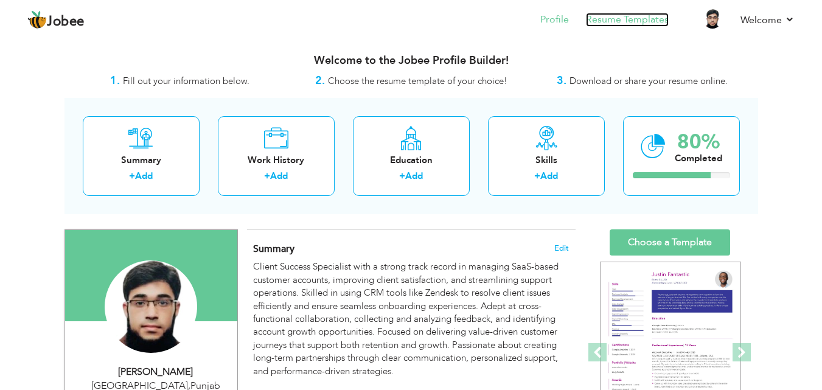
click at [645, 16] on link "Resume Templates" at bounding box center [627, 20] width 83 height 14
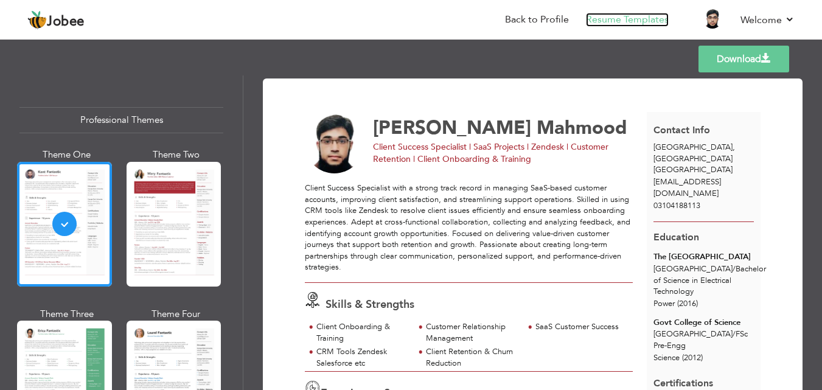
click at [586, 27] on link "Resume Templates" at bounding box center [627, 20] width 83 height 14
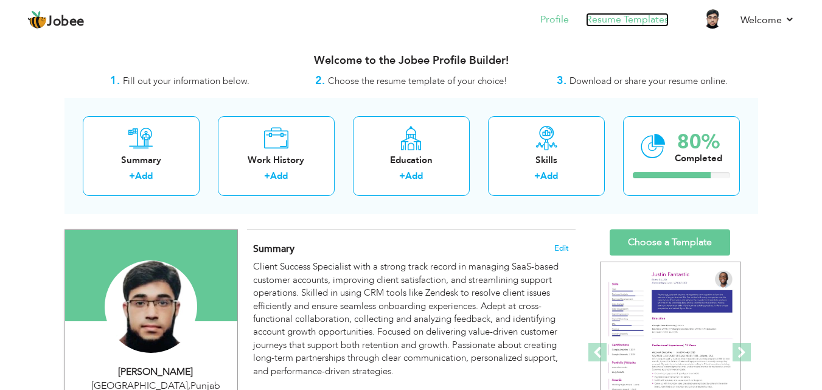
click at [631, 20] on link "Resume Templates" at bounding box center [627, 20] width 83 height 14
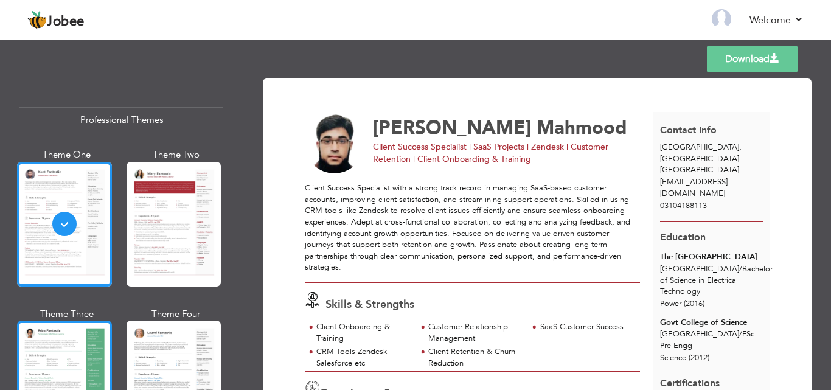
click at [71, 375] on div at bounding box center [64, 382] width 95 height 125
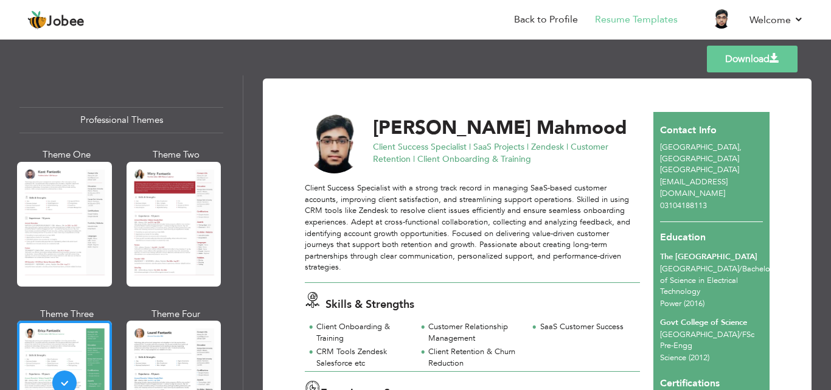
click at [739, 62] on link "Download" at bounding box center [752, 59] width 91 height 27
click at [809, 67] on div "Templates Download" at bounding box center [415, 59] width 831 height 39
click at [744, 63] on link "Download" at bounding box center [752, 59] width 91 height 27
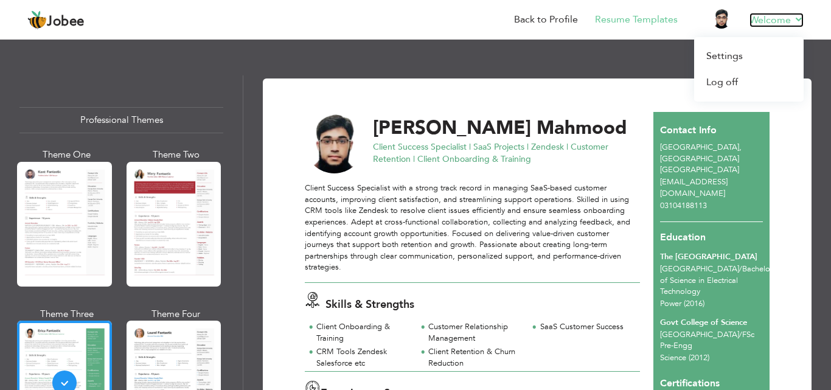
click at [767, 23] on link "Welcome" at bounding box center [776, 20] width 54 height 15
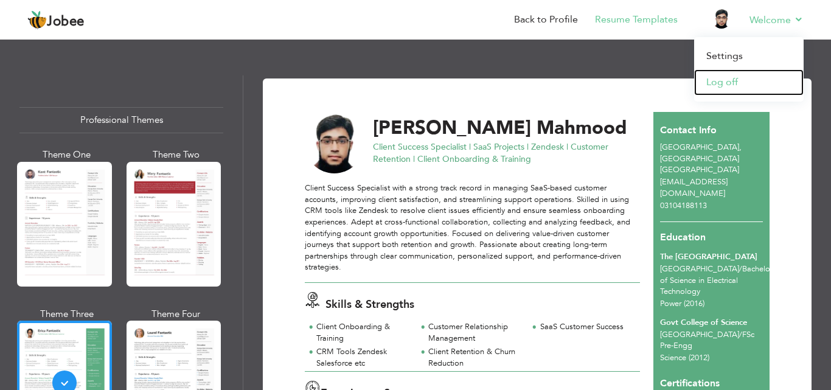
click at [730, 85] on link "Log off" at bounding box center [748, 82] width 109 height 26
